Goal: Find specific page/section: Find specific page/section

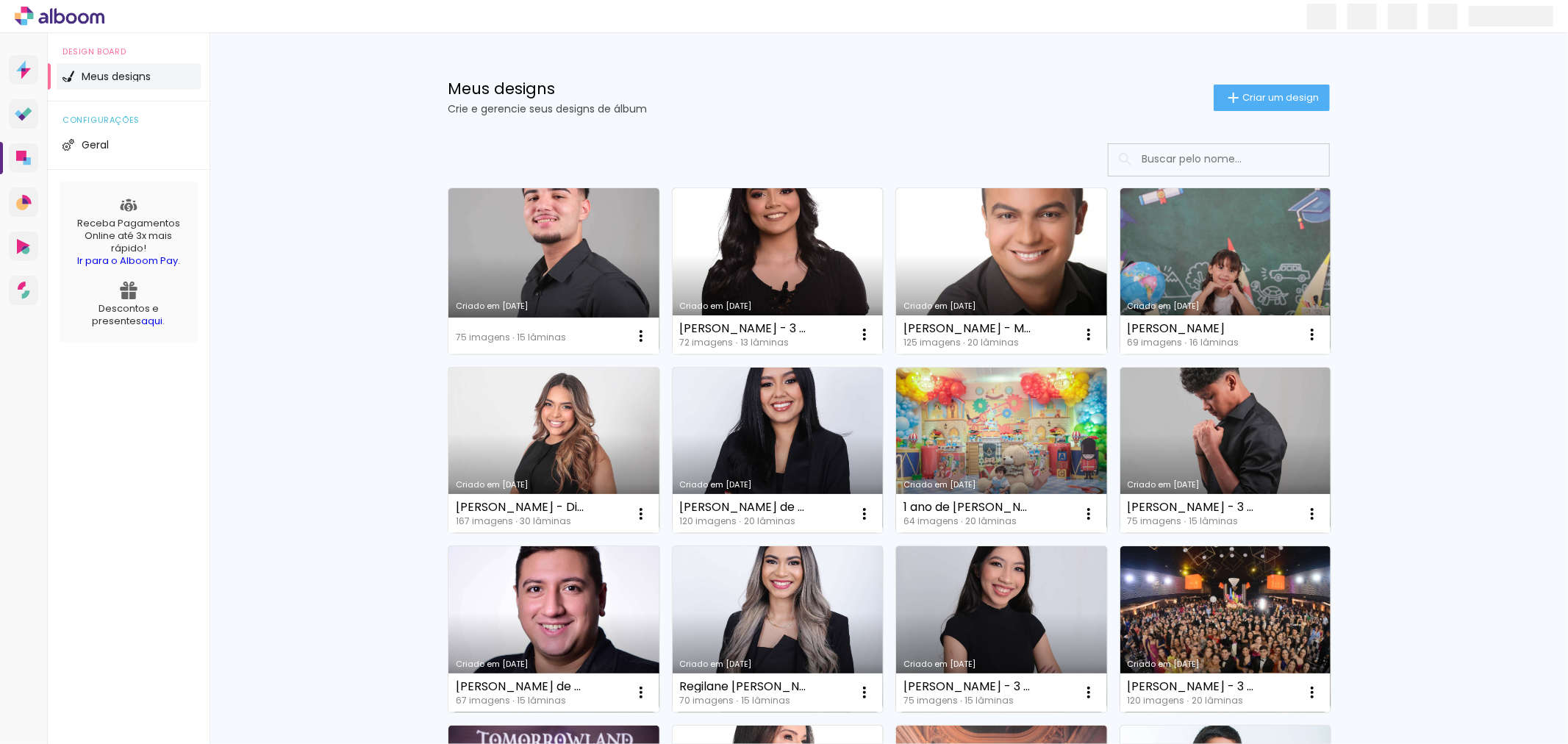
click at [1189, 155] on input at bounding box center [1239, 159] width 209 height 31
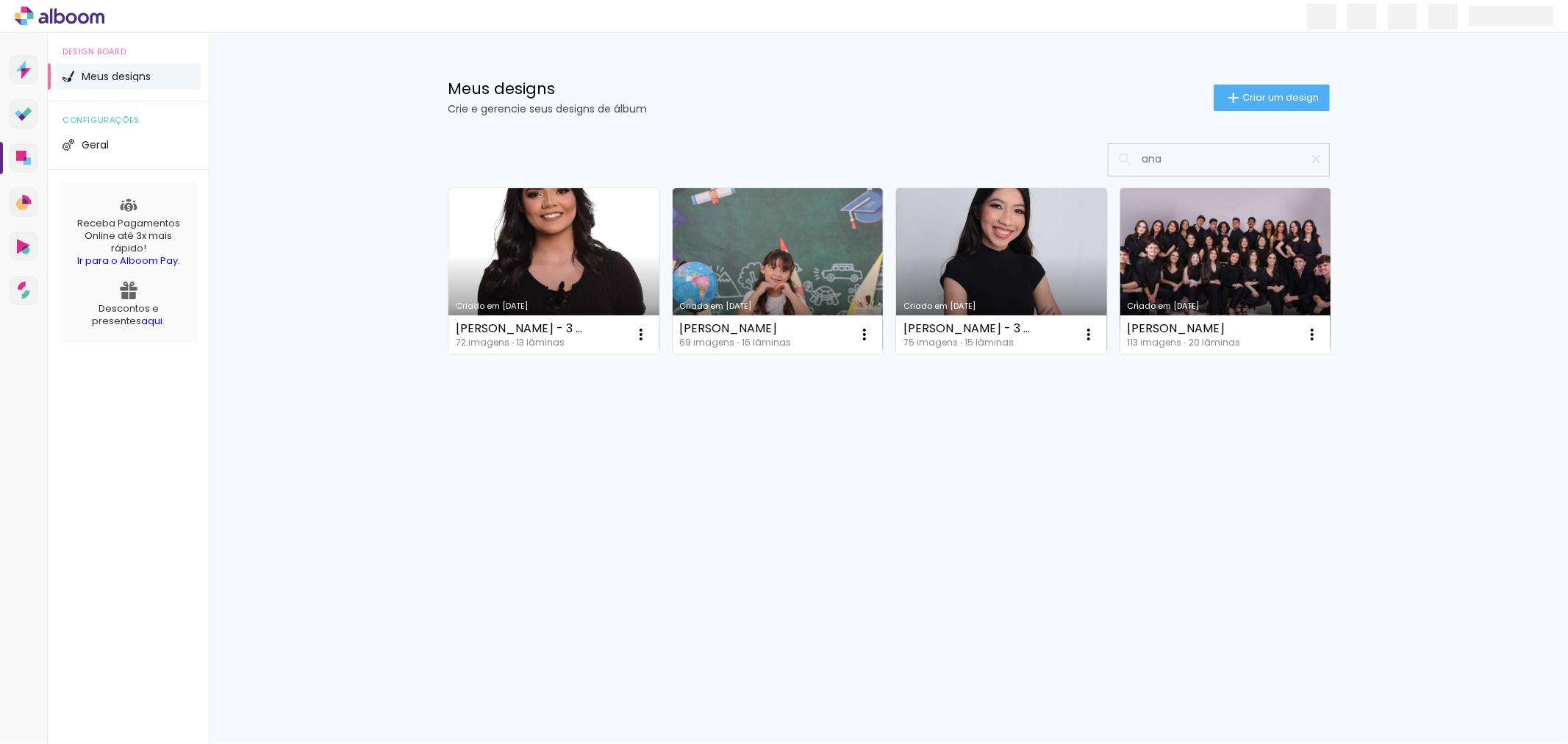
type input "ana"
type paper-input "ana"
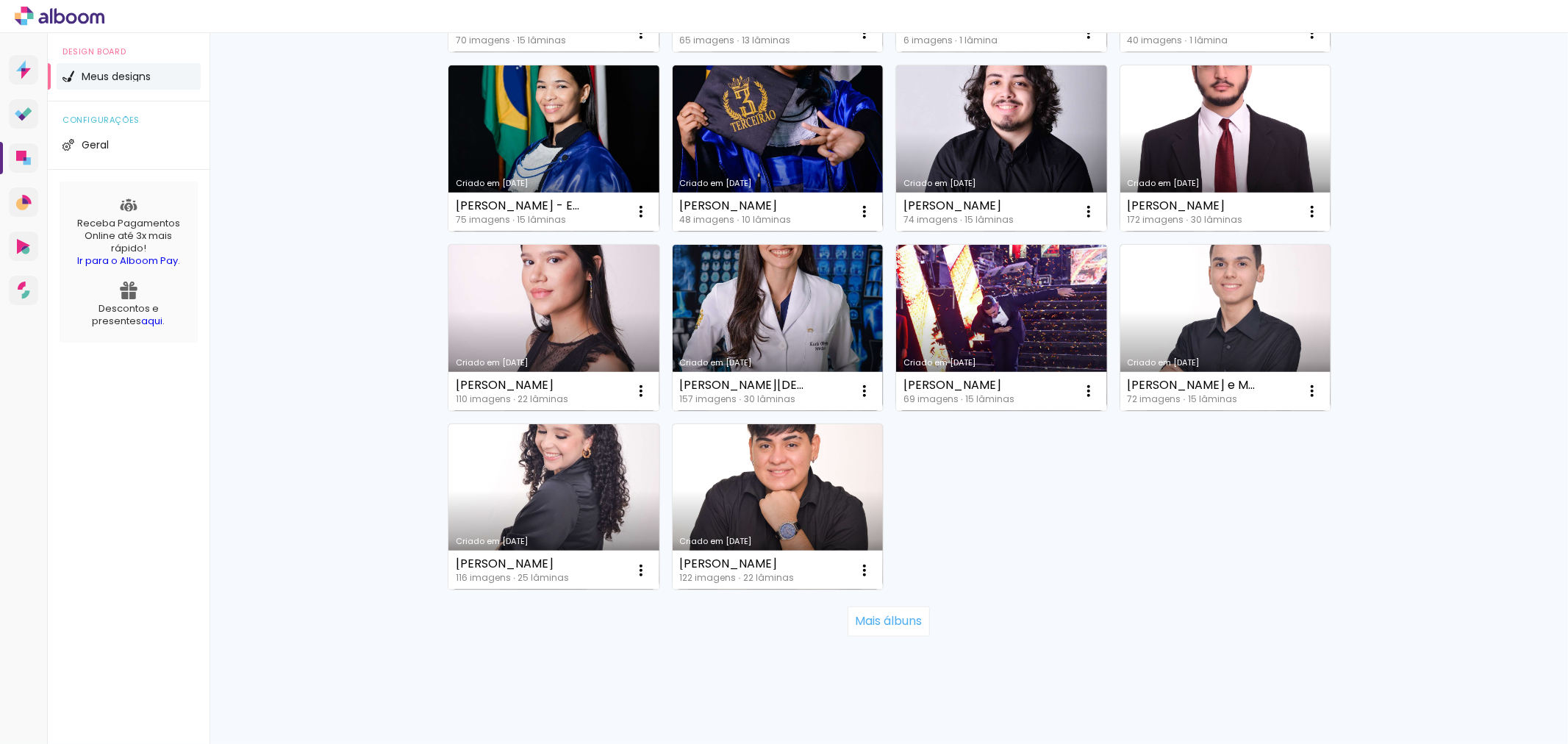
scroll to position [849, 0]
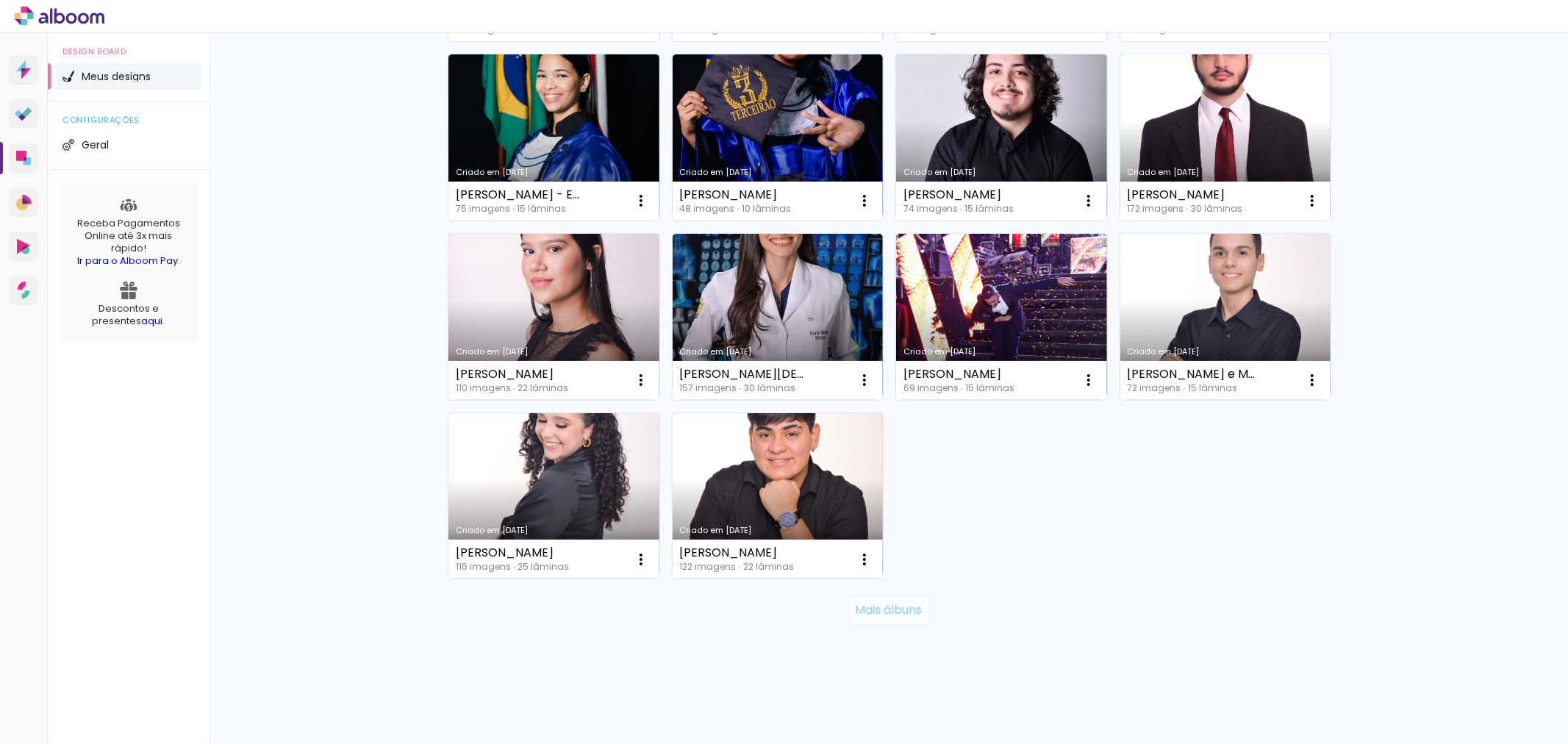
click at [909, 620] on paper-button "Mais álbuns" at bounding box center [888, 609] width 82 height 30
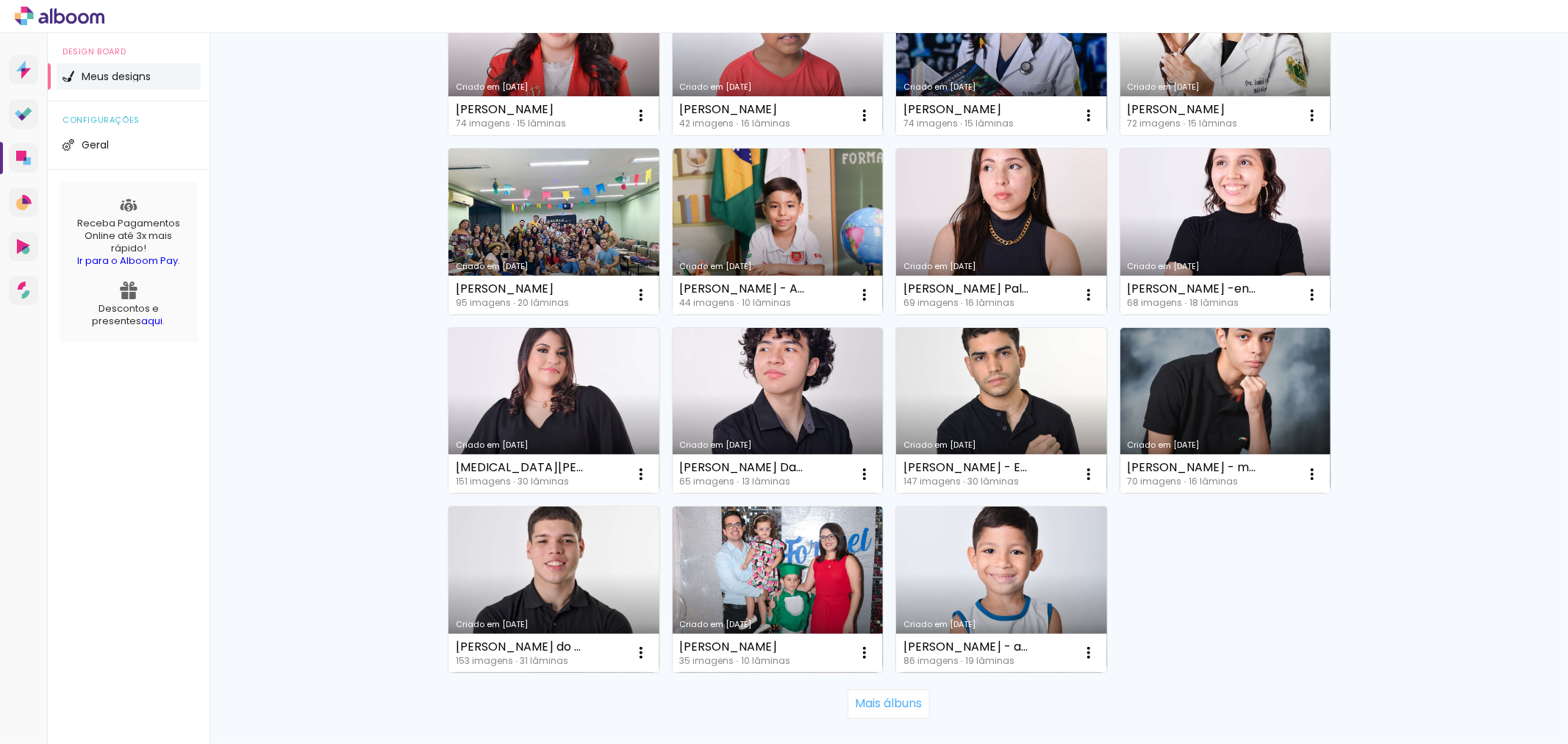
scroll to position [1924, 0]
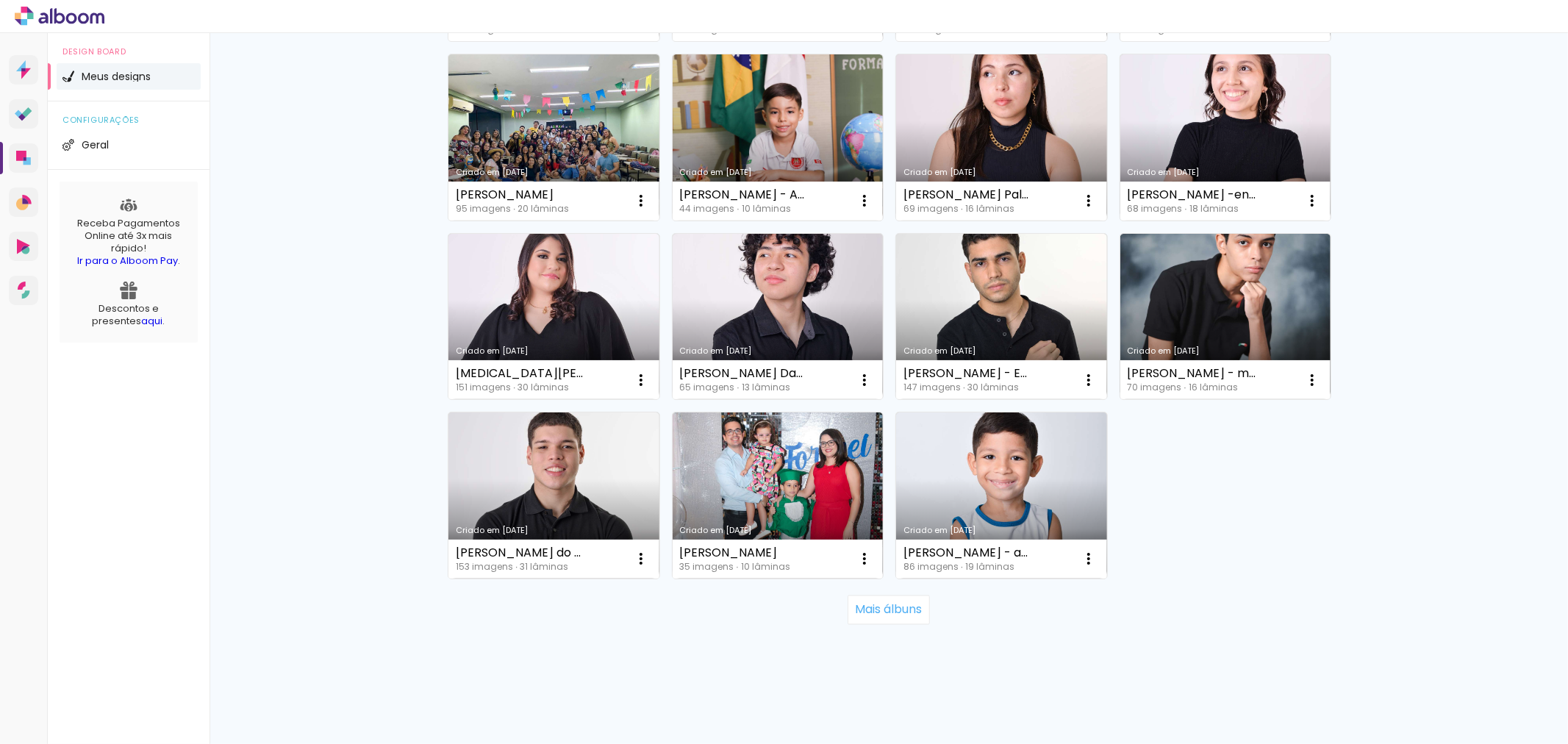
click at [875, 626] on div "Mais álbuns" at bounding box center [888, 610] width 882 height 65
click at [0, 0] on slot "Mais álbuns" at bounding box center [0, 0] width 0 height 0
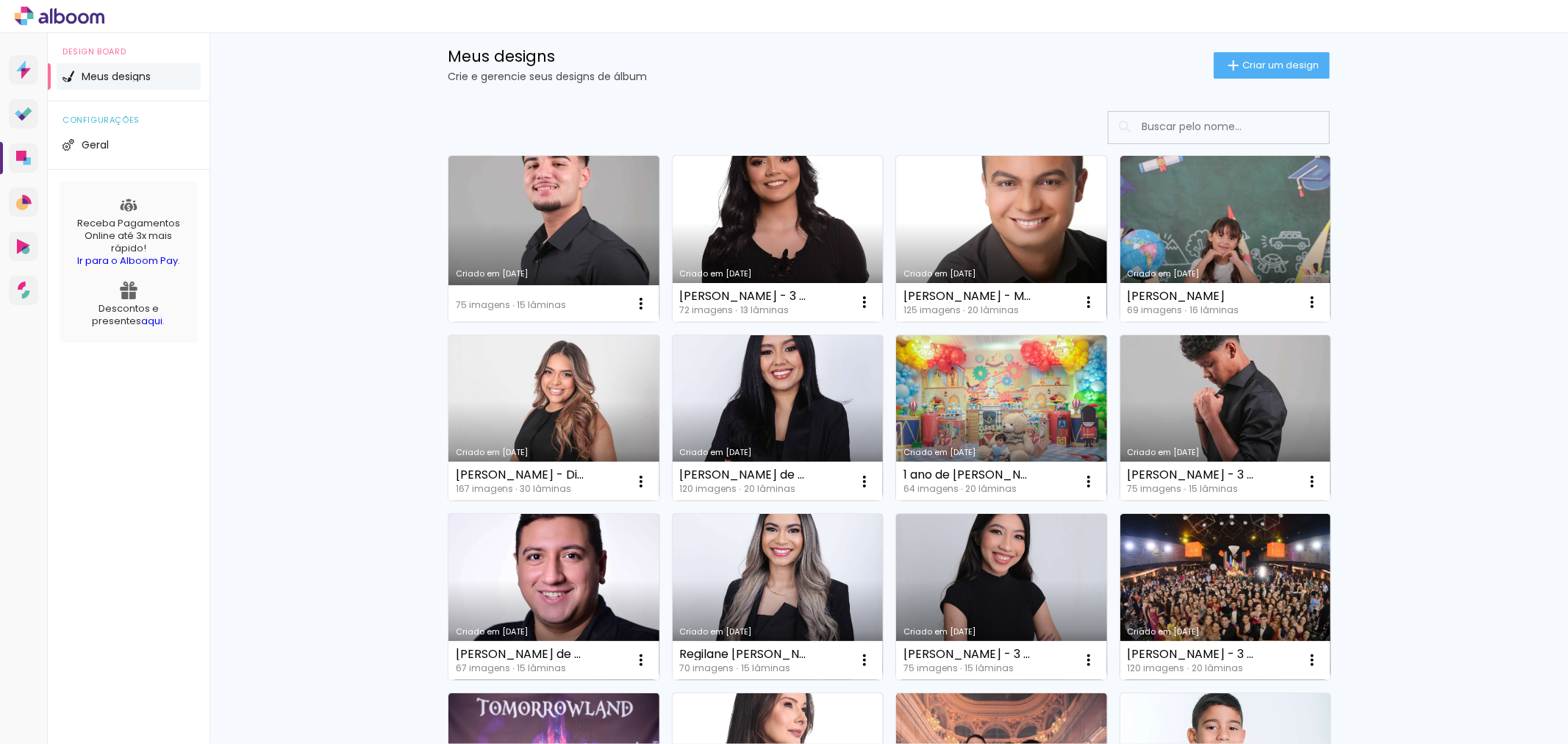
scroll to position [0, 0]
